Goal: Information Seeking & Learning: Find specific fact

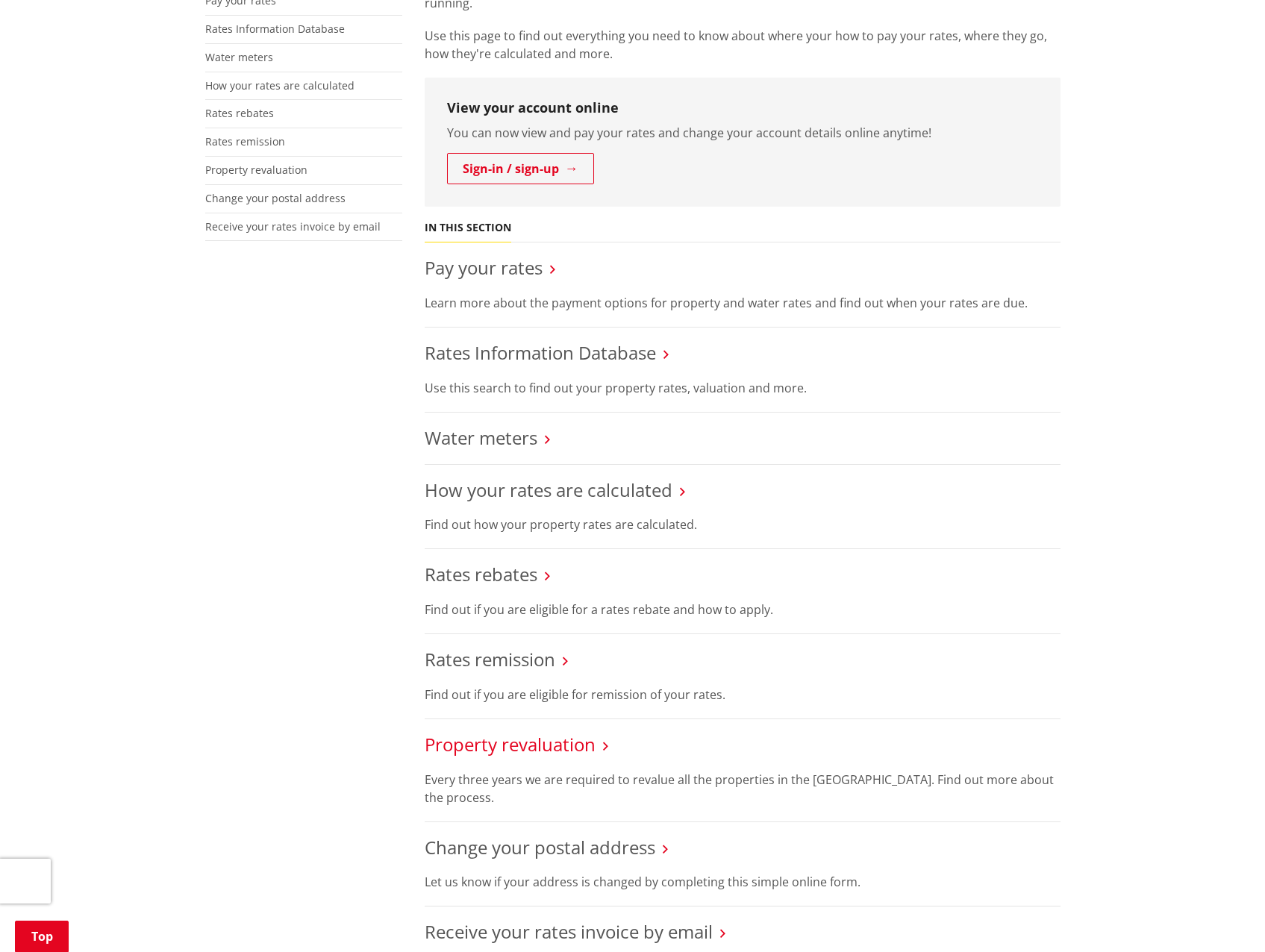
scroll to position [224, 0]
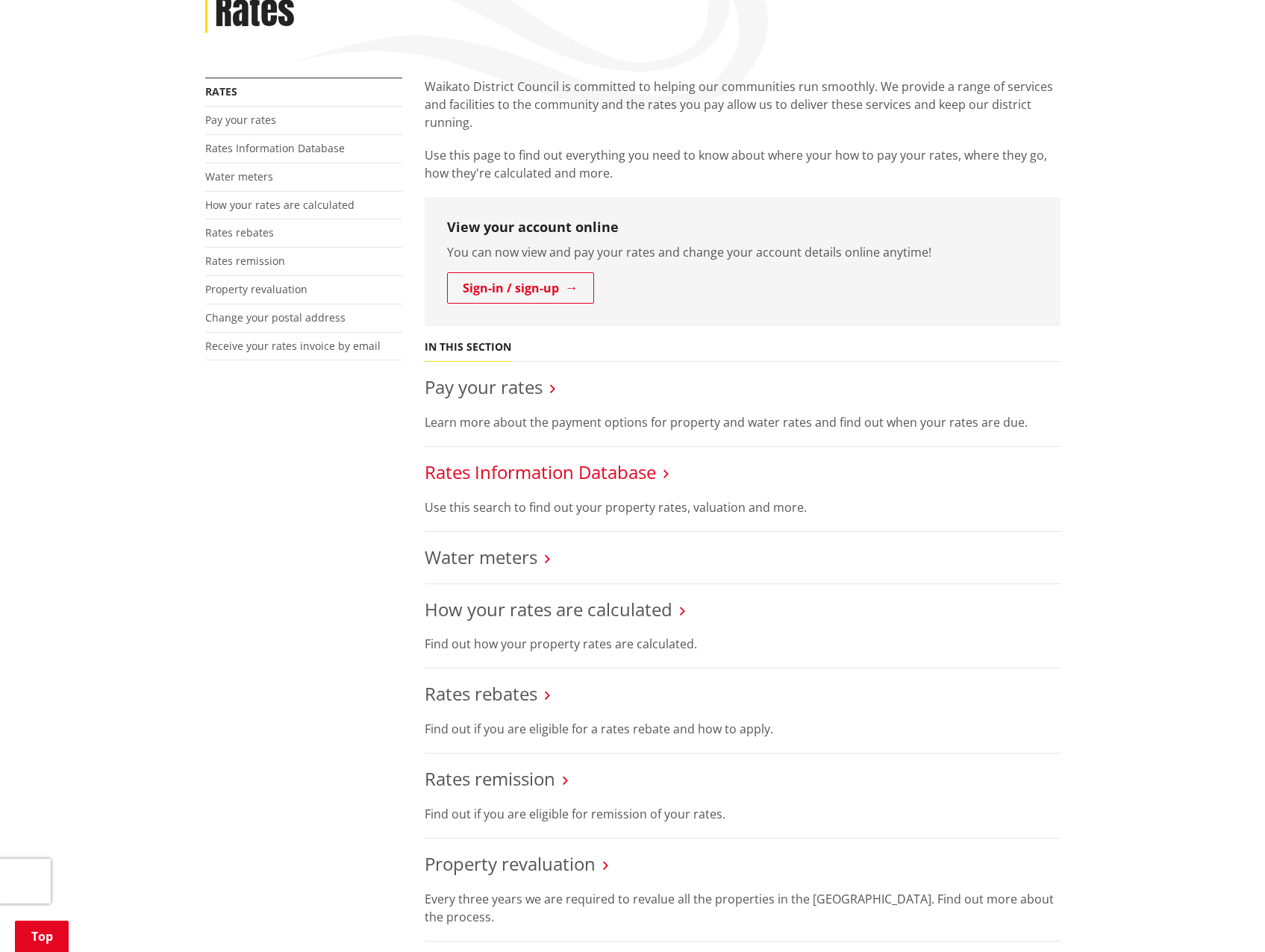
click at [558, 468] on link "Rates Information Database" at bounding box center [540, 472] width 231 height 24
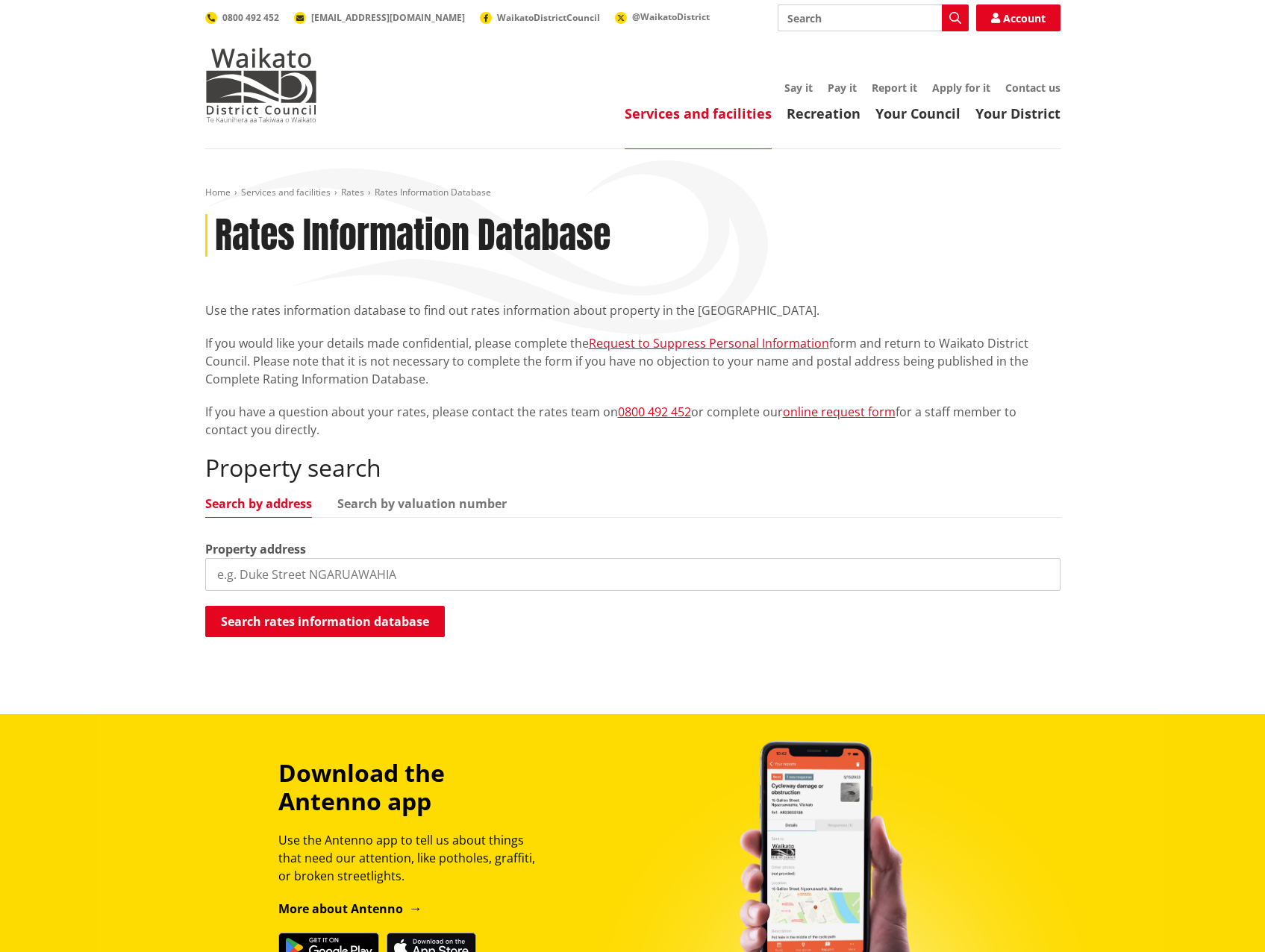
drag, startPoint x: 417, startPoint y: 500, endPoint x: 414, endPoint y: 523, distance: 23.2
click at [417, 500] on link "Search by valuation number" at bounding box center [421, 503] width 169 height 12
click at [387, 582] on input "search" at bounding box center [632, 574] width 855 height 33
paste input "4411/6220"
type input "4411/6220"
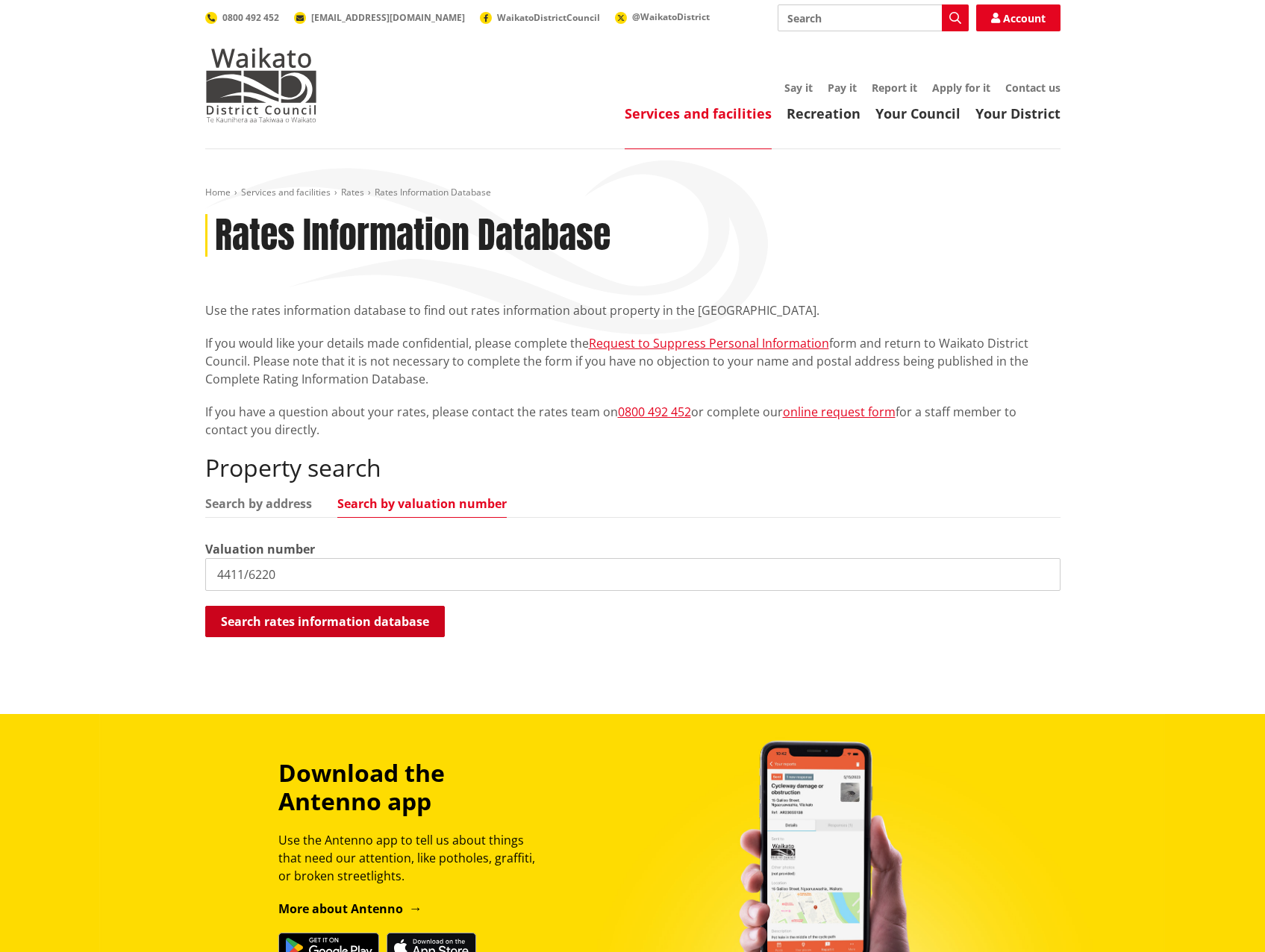
click at [362, 629] on button "Search rates information database" at bounding box center [325, 621] width 239 height 32
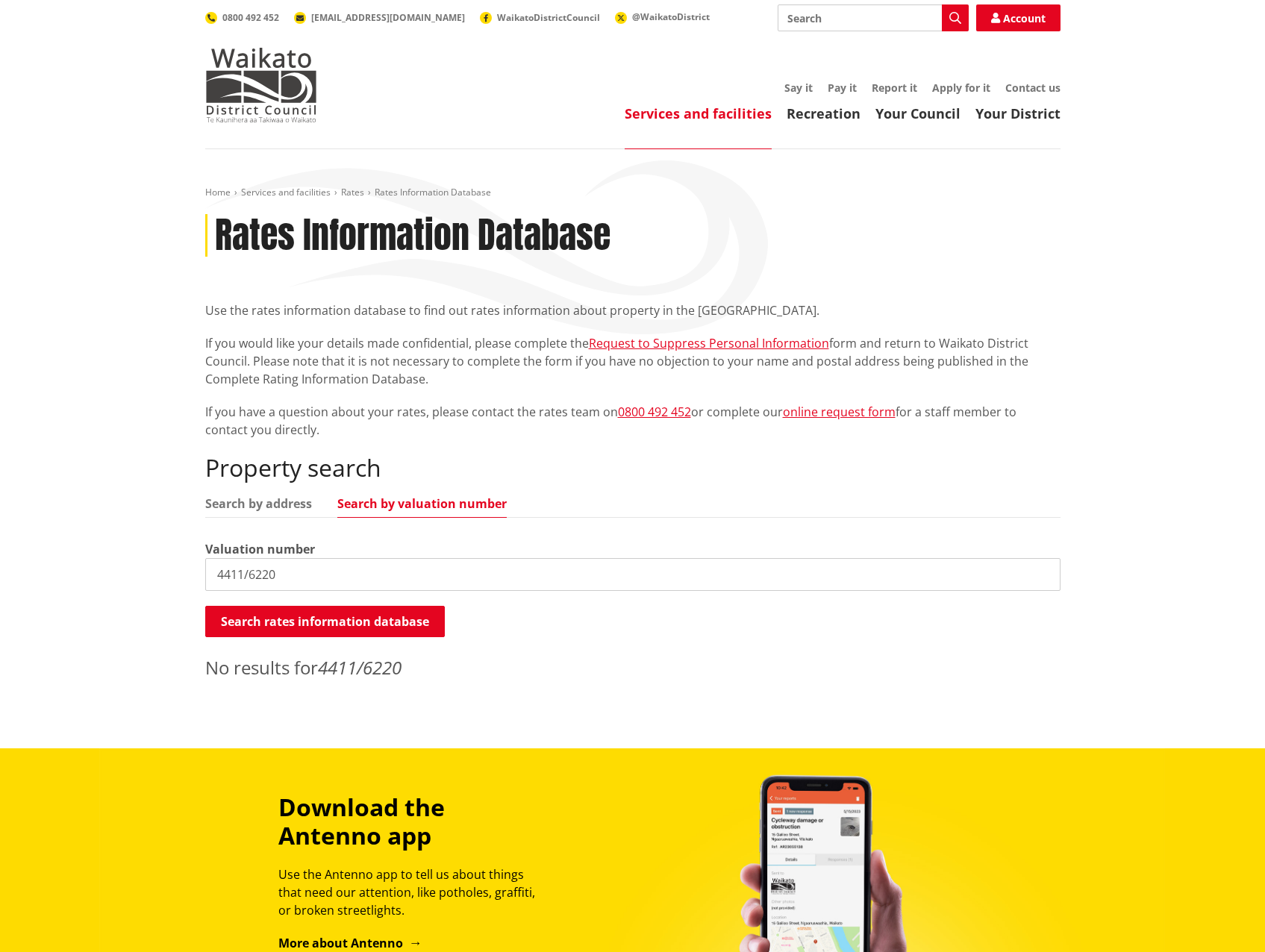
click at [276, 574] on input "4411/6220" at bounding box center [632, 574] width 855 height 33
drag, startPoint x: 279, startPoint y: 575, endPoint x: 192, endPoint y: 565, distance: 87.6
click at [194, 573] on div "Home Services and facilities Rates Rates Information Database Rates Information…" at bounding box center [632, 438] width 878 height 502
paste input "4411/6220"
click at [284, 505] on link "Search by address" at bounding box center [259, 503] width 107 height 12
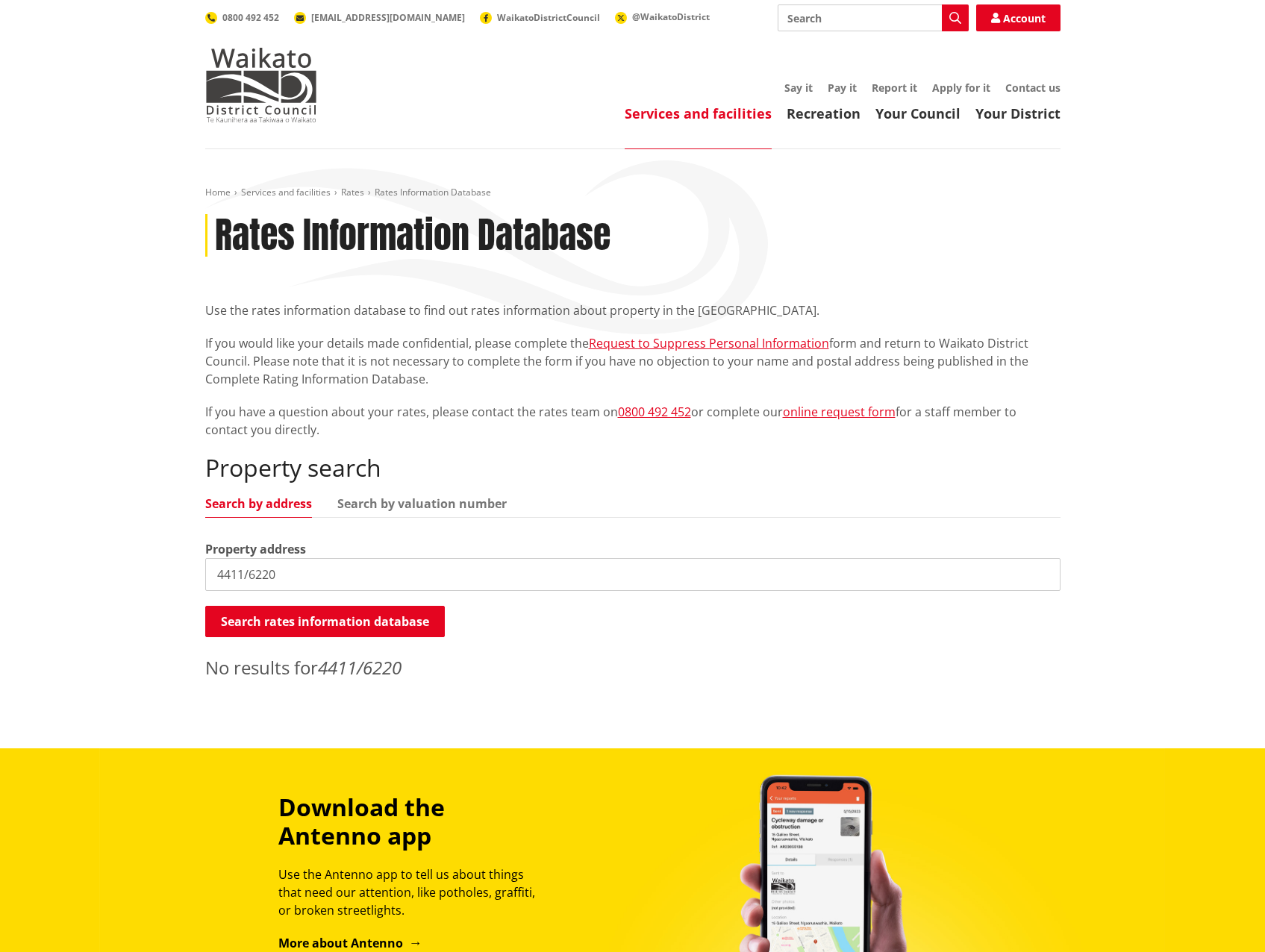
drag, startPoint x: 319, startPoint y: 570, endPoint x: 126, endPoint y: 555, distance: 193.6
click at [125, 556] on div "Home Services and facilities Rates Rates Information Database Rates Information…" at bounding box center [632, 449] width 1265 height 599
paste input "0 Waring Road, Taupiri"
drag, startPoint x: 362, startPoint y: 569, endPoint x: 295, endPoint y: 583, distance: 68.4
click at [295, 583] on input "0 Waring Road, Taupiri" at bounding box center [632, 574] width 855 height 33
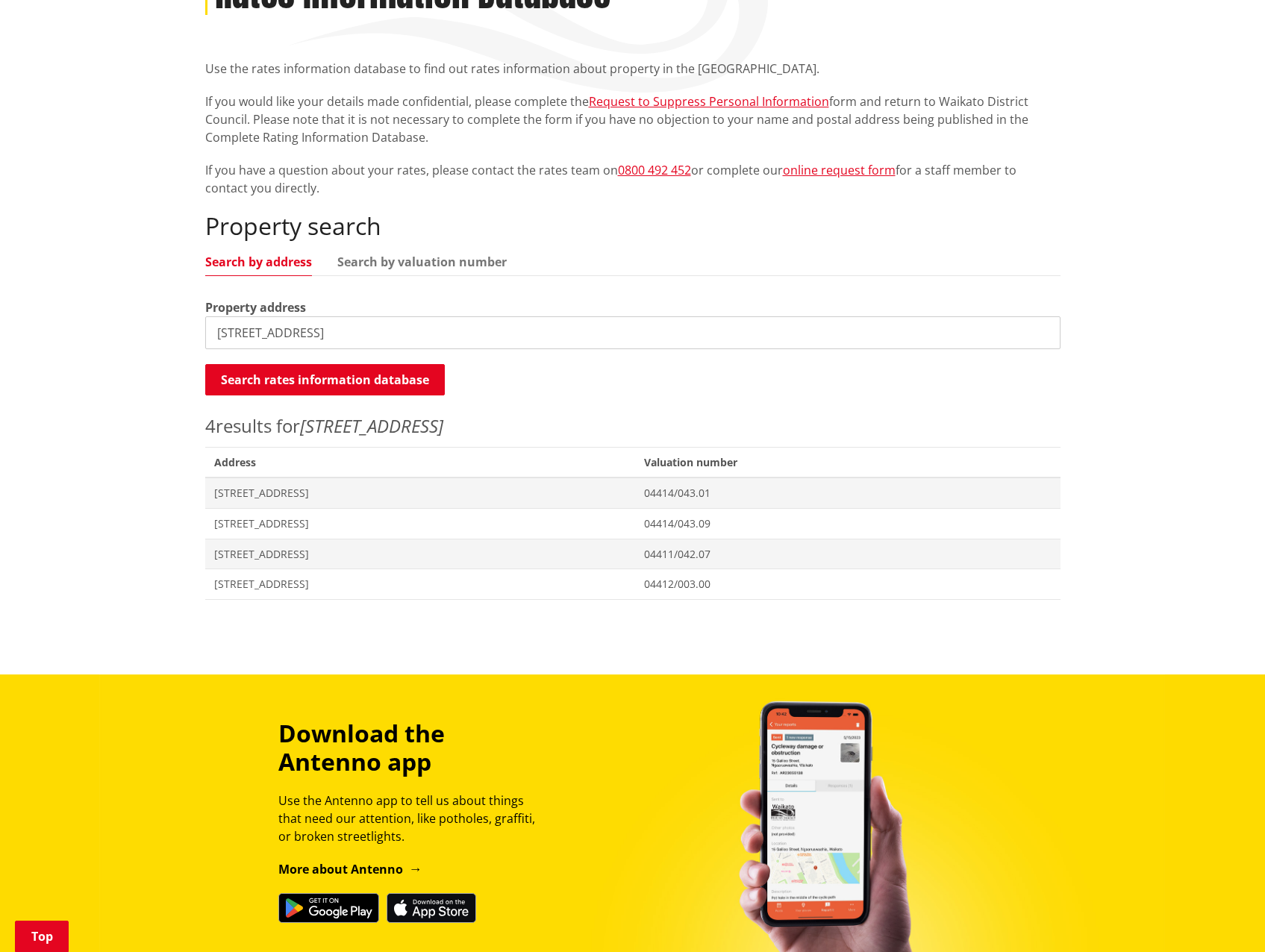
scroll to position [243, 0]
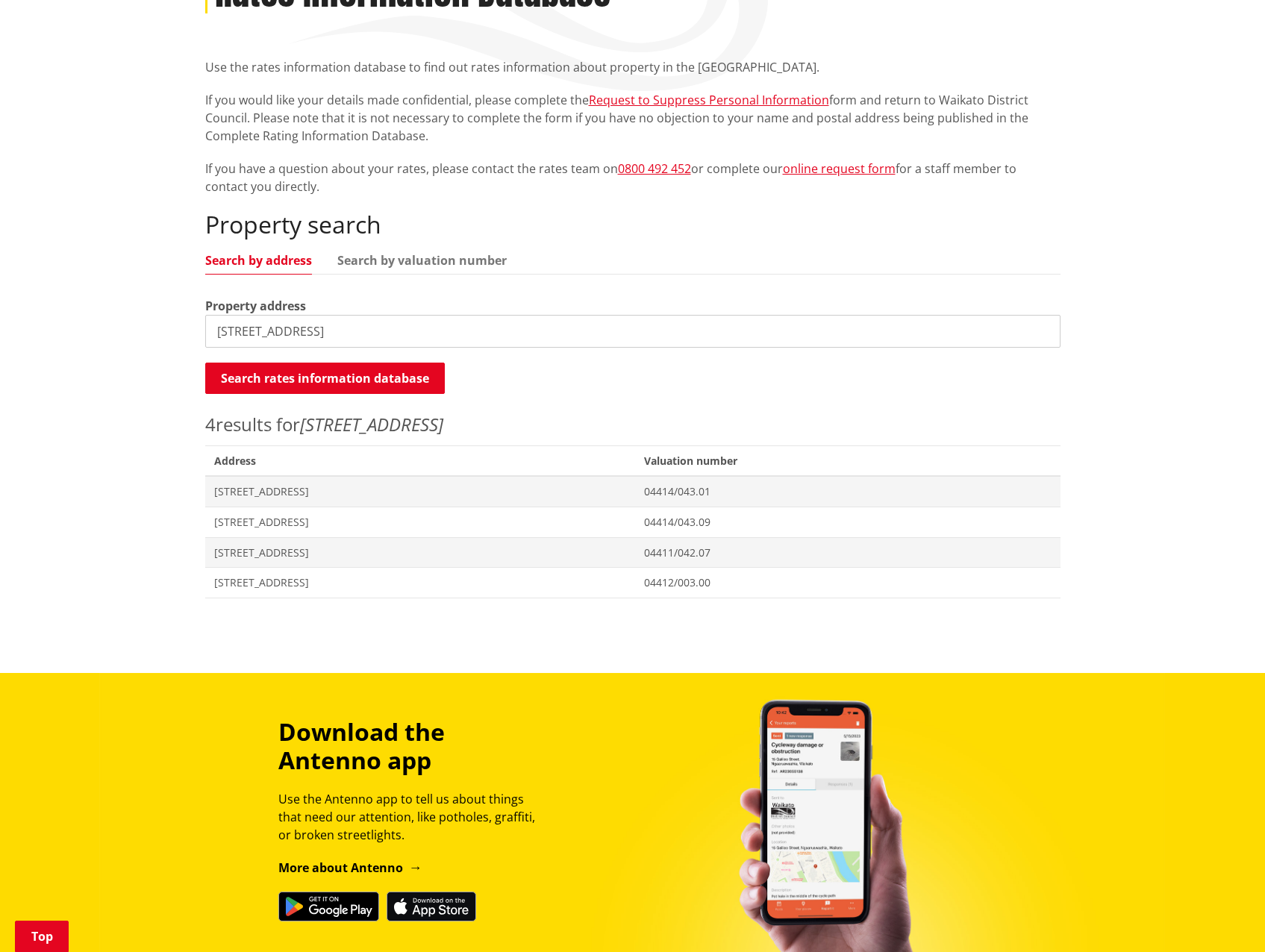
drag, startPoint x: 351, startPoint y: 320, endPoint x: 185, endPoint y: 325, distance: 166.1
click at [185, 325] on div "Home Services and facilities Rates Rates Information Database Rates Information…" at bounding box center [632, 290] width 1265 height 767
paste input "4411/6220"
click at [385, 248] on div "Property search Search by address Search by valuation number Property address 4…" at bounding box center [632, 404] width 855 height 387
click at [387, 255] on link "Search by valuation number" at bounding box center [421, 260] width 169 height 12
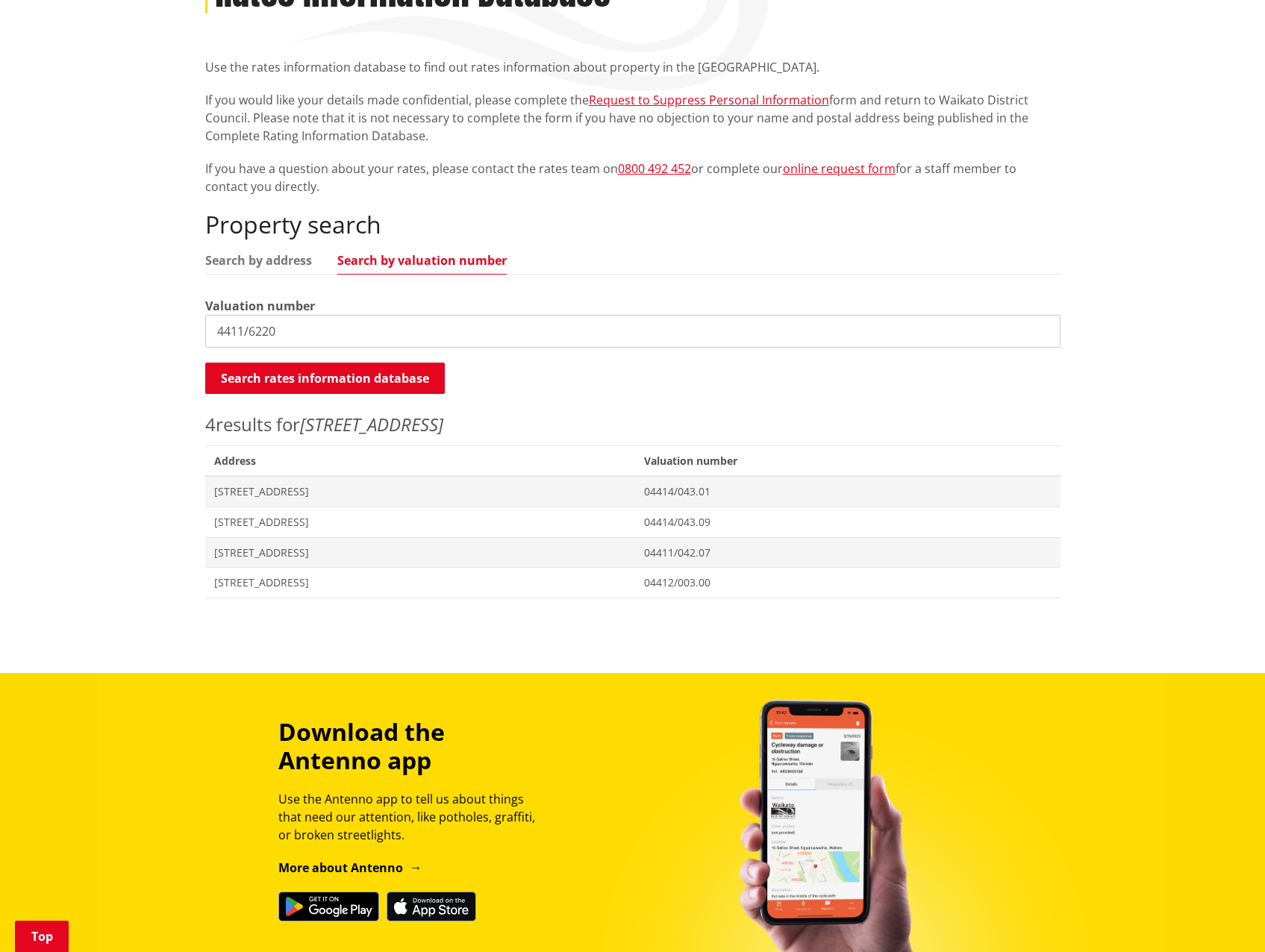
click at [221, 332] on input "4411/6220" at bounding box center [632, 331] width 855 height 33
click at [255, 331] on input "04411/6220" at bounding box center [632, 331] width 855 height 33
type input "04411/062.20"
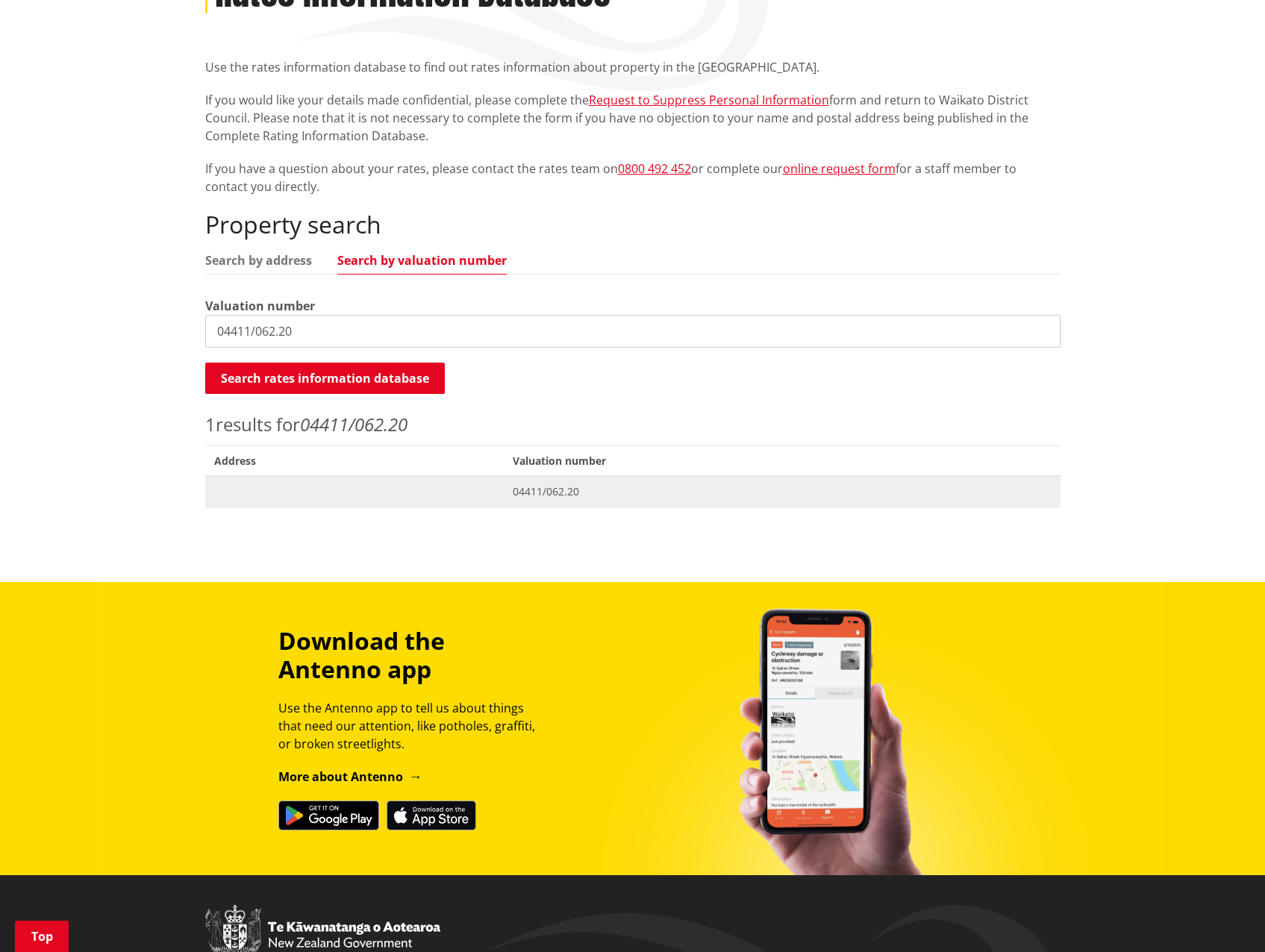
click at [549, 492] on span "04411/062.20" at bounding box center [782, 492] width 539 height 15
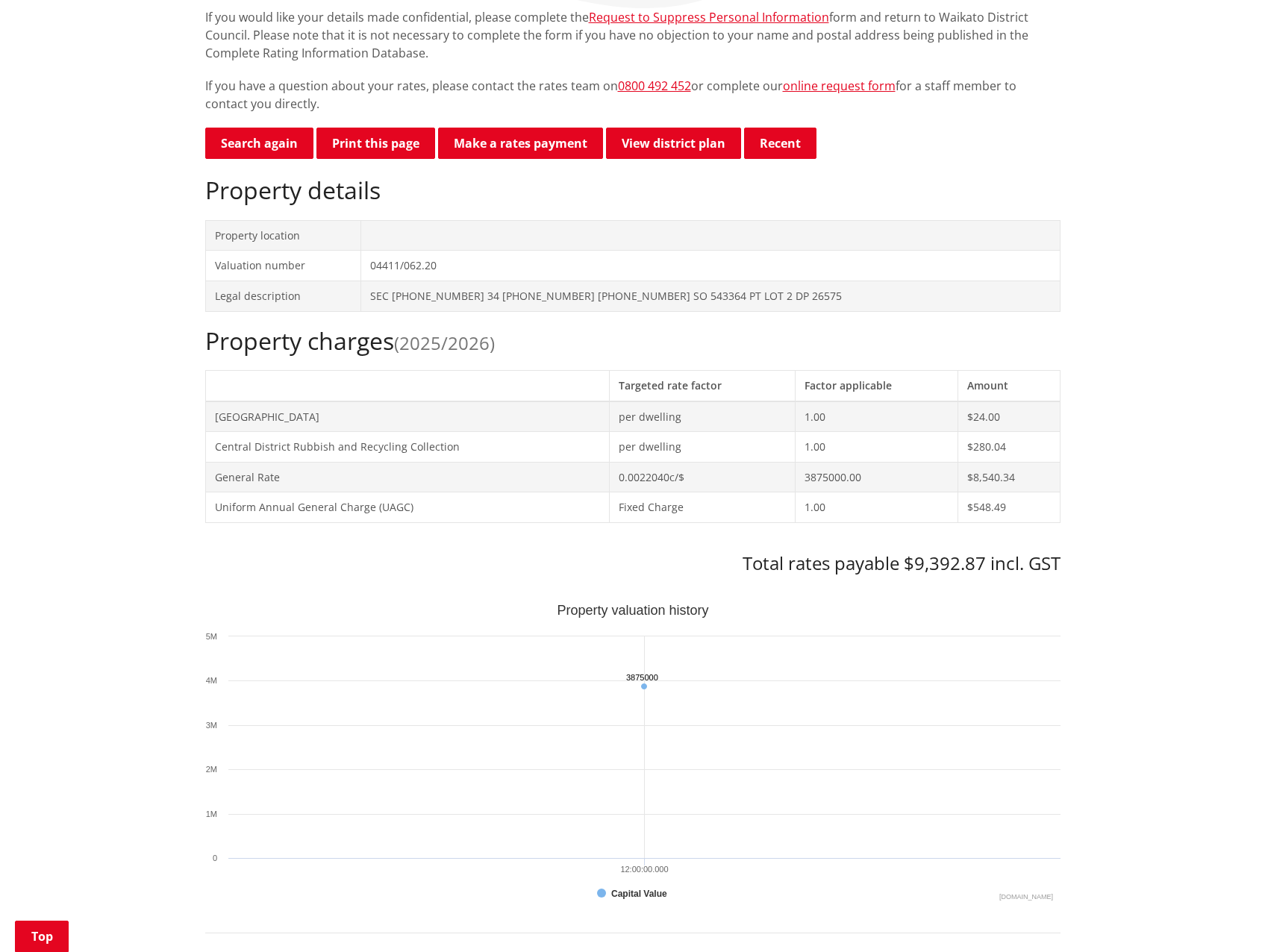
scroll to position [336, 0]
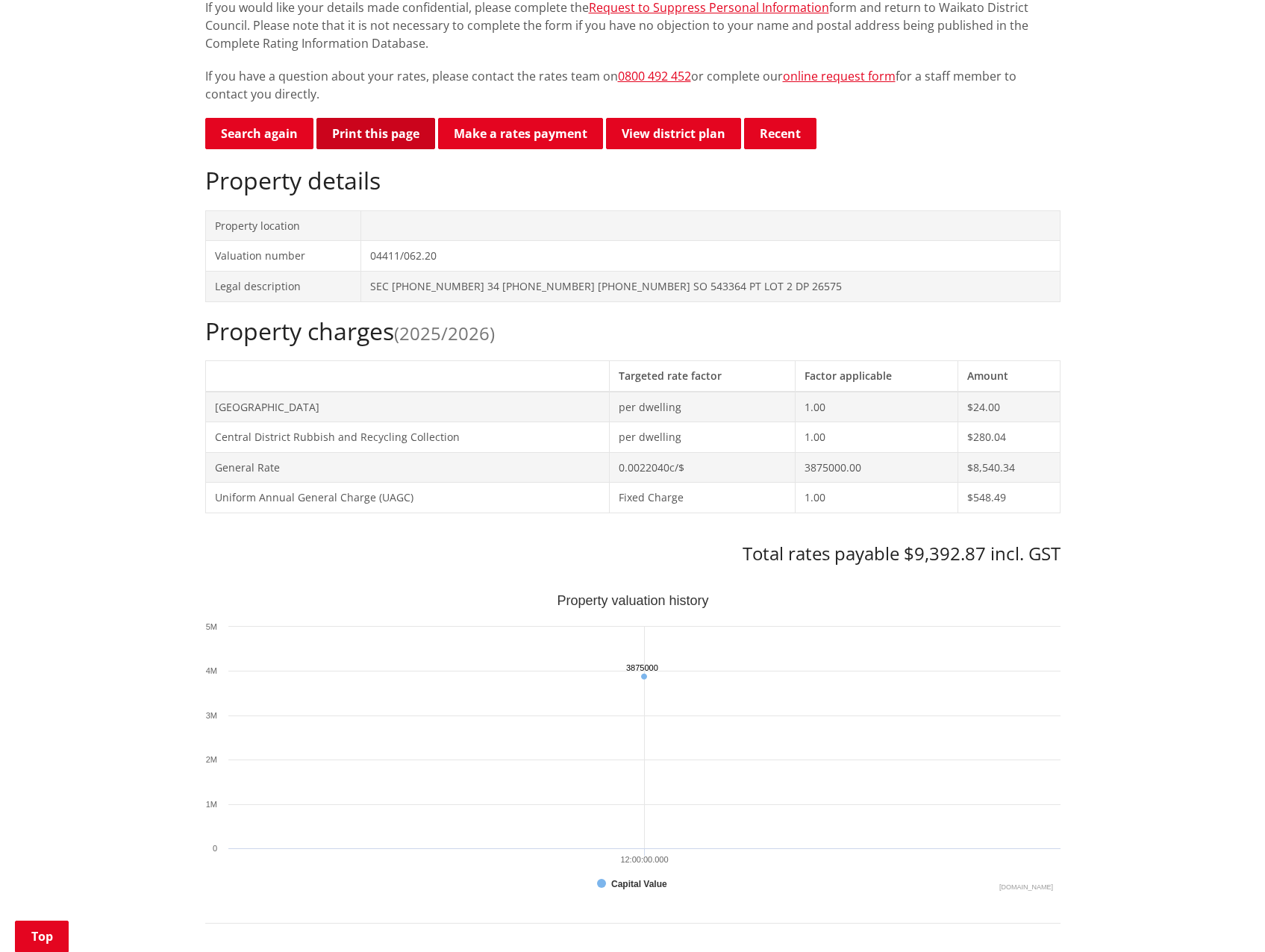
click at [383, 136] on button "Print this page" at bounding box center [375, 133] width 119 height 32
